Goal: Transaction & Acquisition: Book appointment/travel/reservation

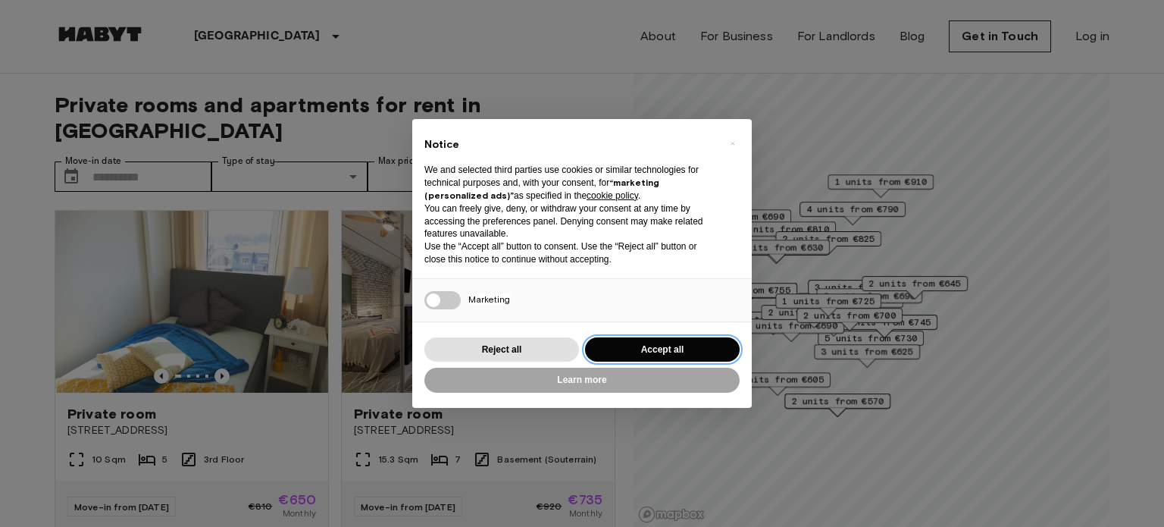
click at [661, 348] on button "Accept all" at bounding box center [662, 349] width 155 height 25
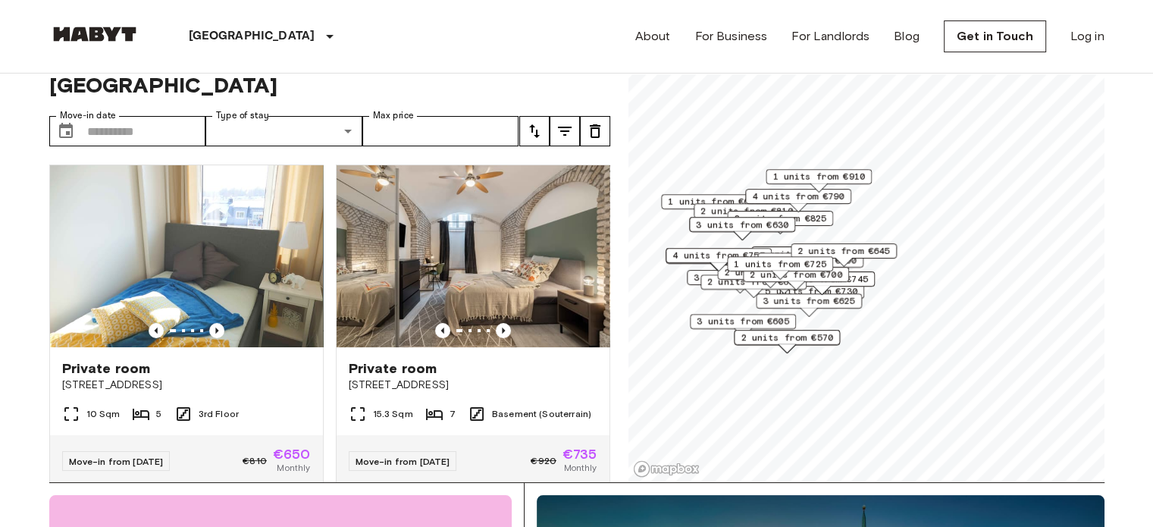
scroll to position [47, 0]
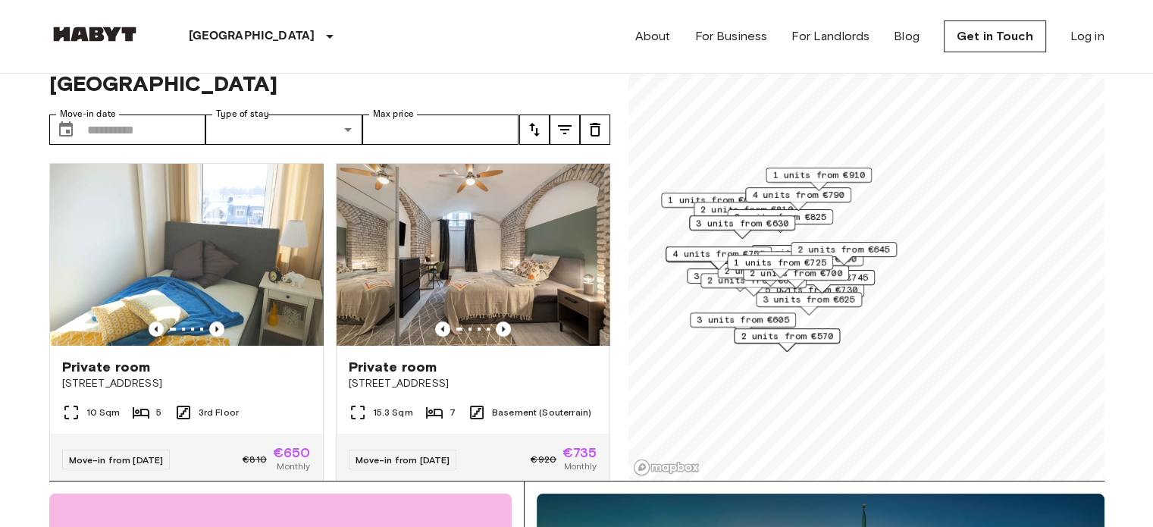
click at [618, 257] on div "Private rooms and apartments for rent in [GEOGRAPHIC_DATA] Move-in date ​ Move-…" at bounding box center [576, 254] width 1055 height 454
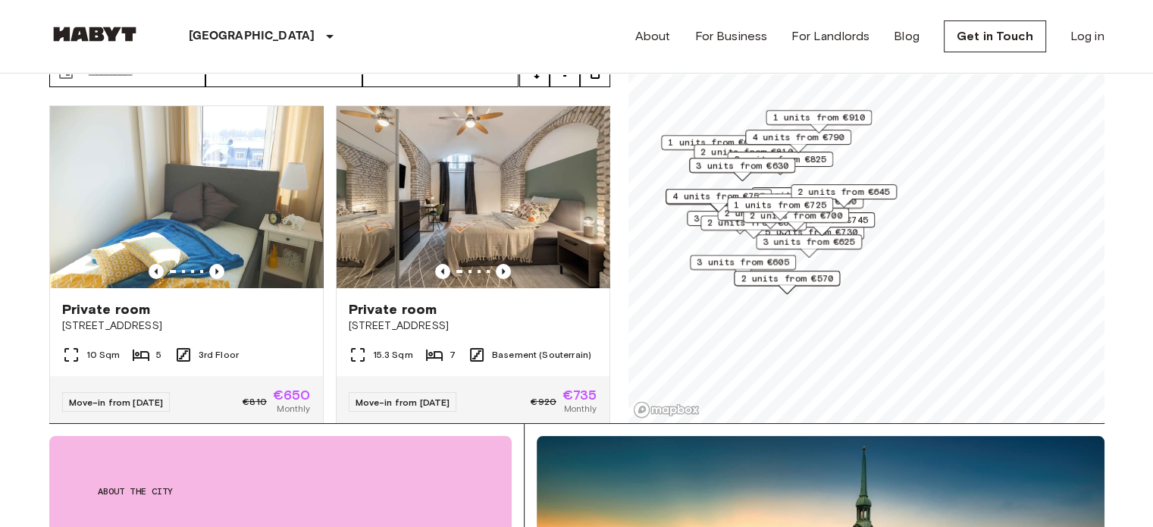
scroll to position [105, 0]
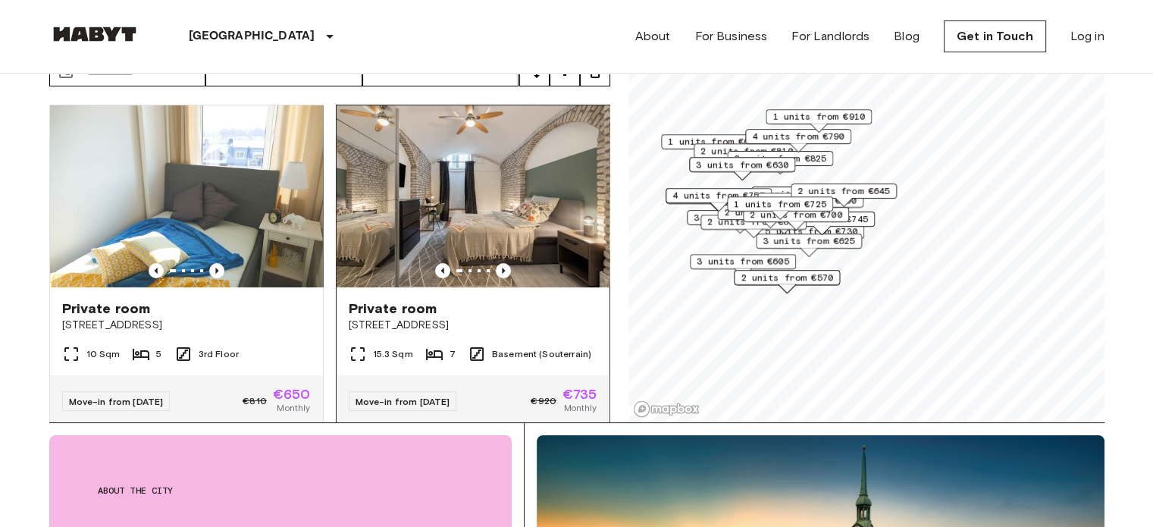
click at [467, 181] on img at bounding box center [473, 196] width 273 height 182
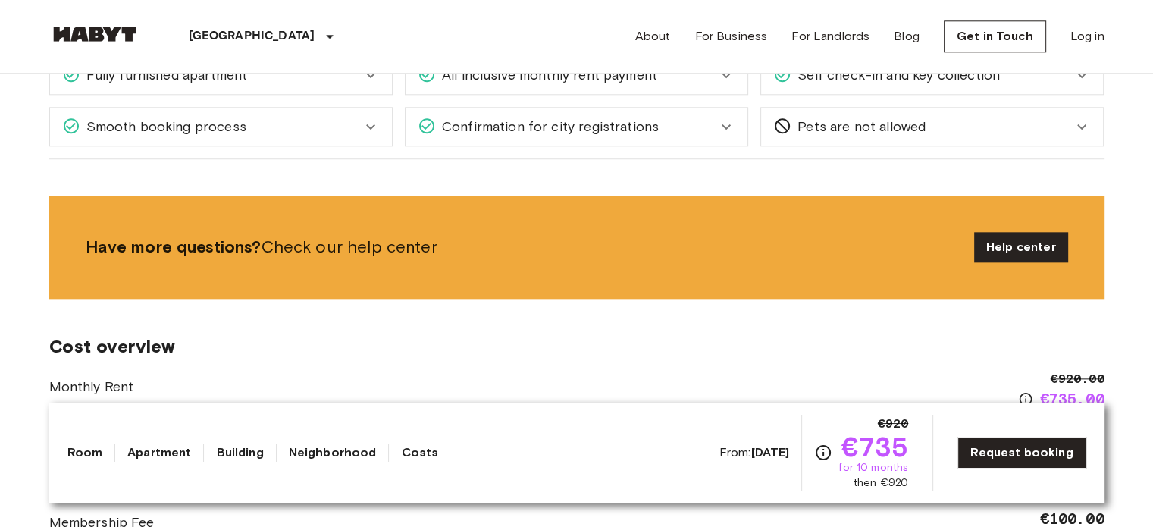
scroll to position [1713, 0]
click at [728, 121] on icon at bounding box center [726, 126] width 18 height 18
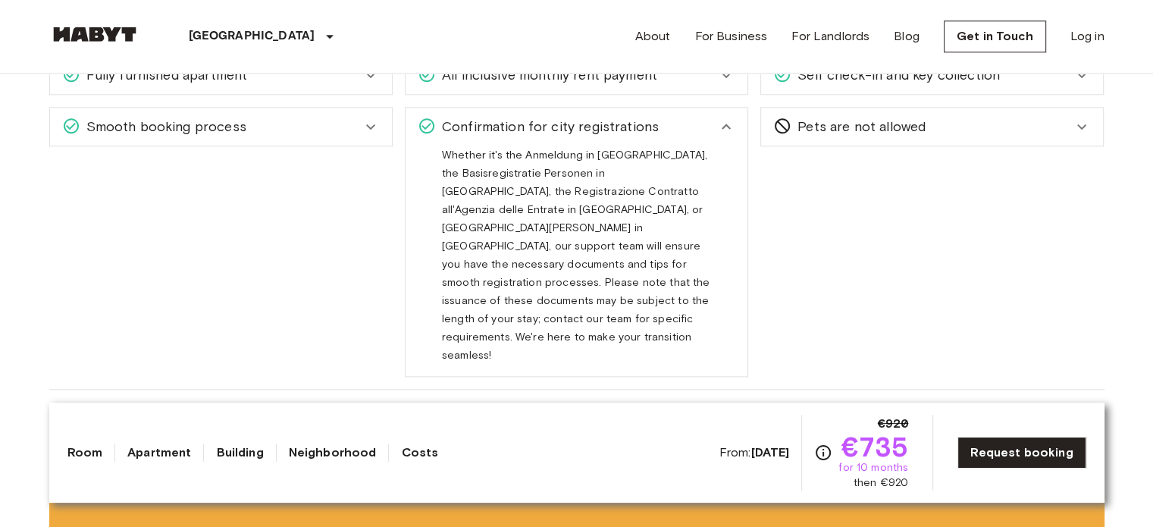
click at [728, 121] on icon at bounding box center [726, 126] width 18 height 18
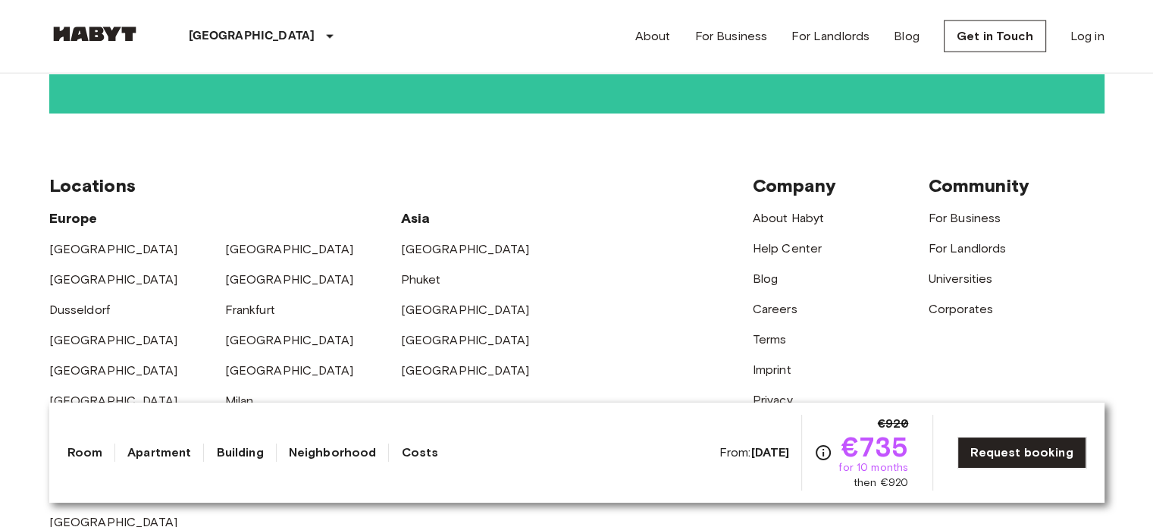
scroll to position [3779, 0]
